Goal: Information Seeking & Learning: Compare options

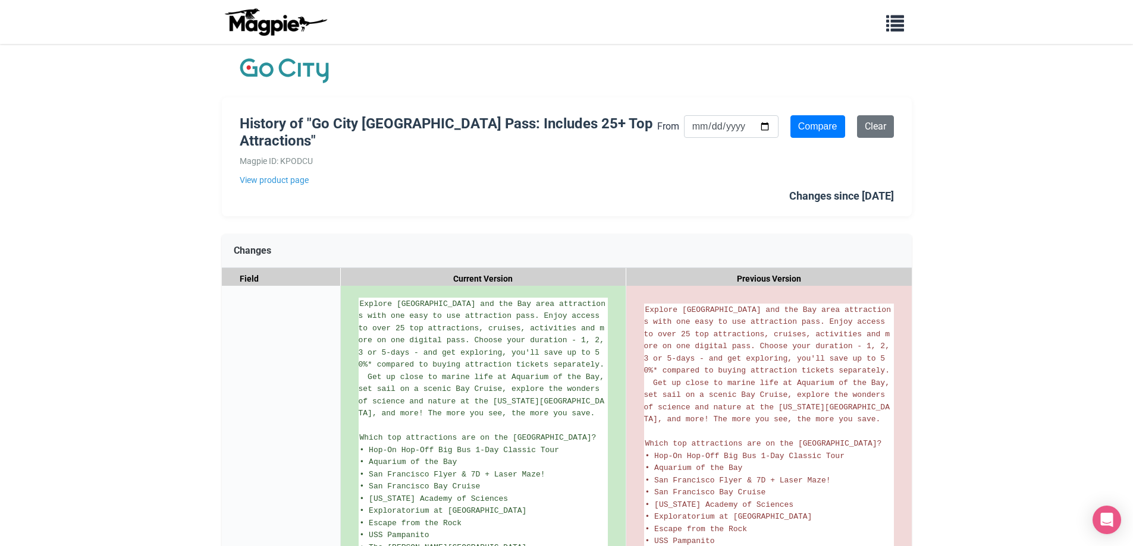
scroll to position [448, 0]
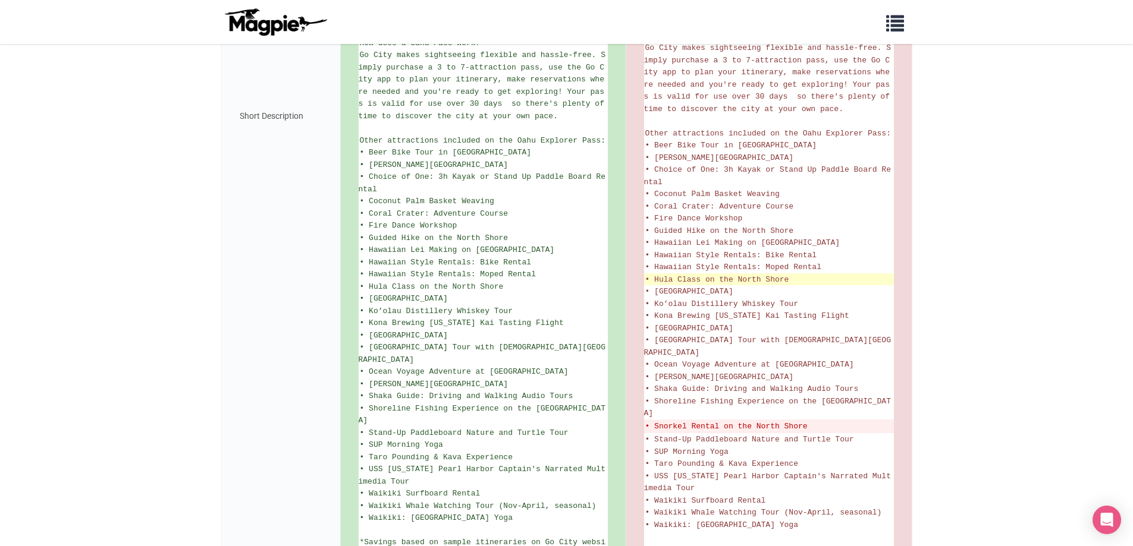
scroll to position [654, 0]
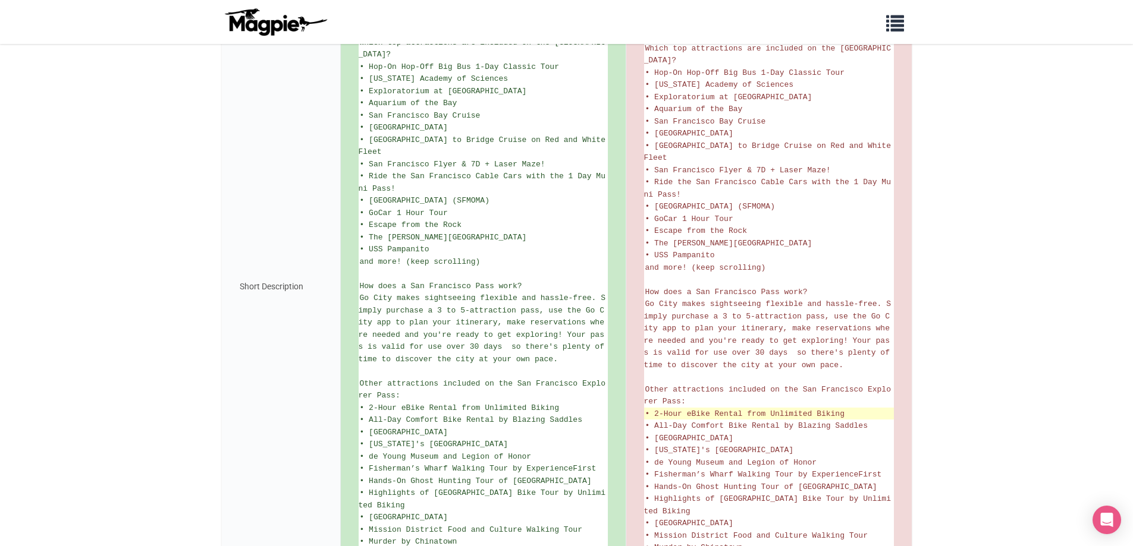
scroll to position [535, 0]
